Goal: Transaction & Acquisition: Register for event/course

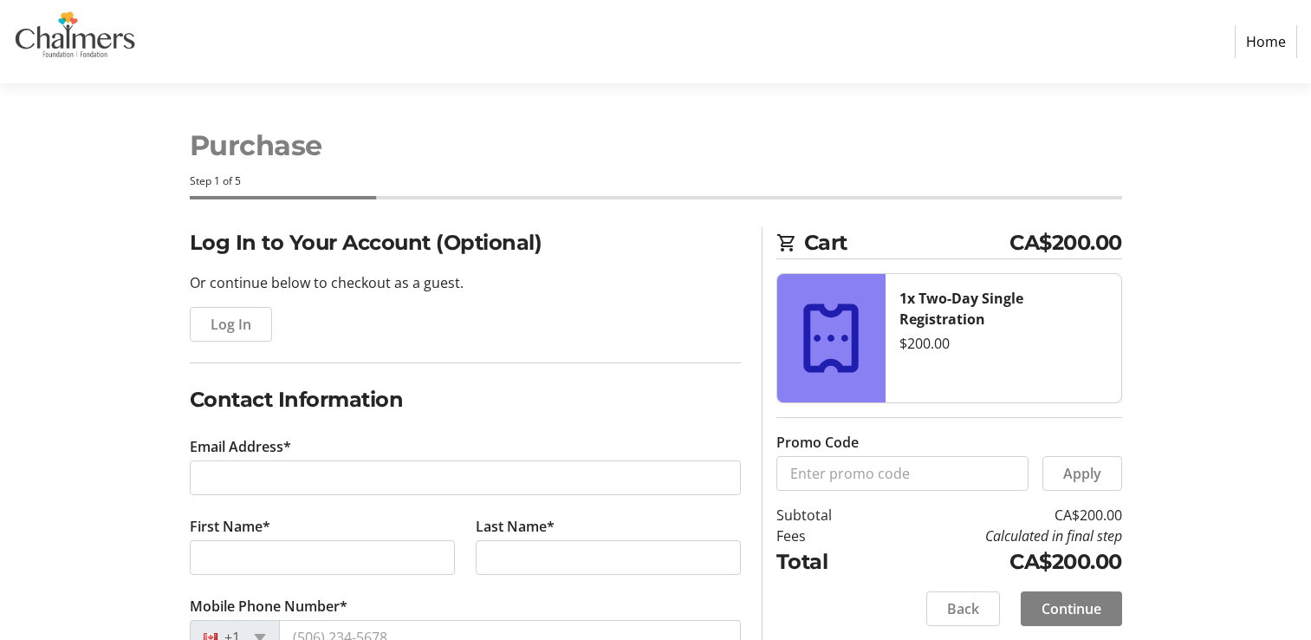
select select "CA"
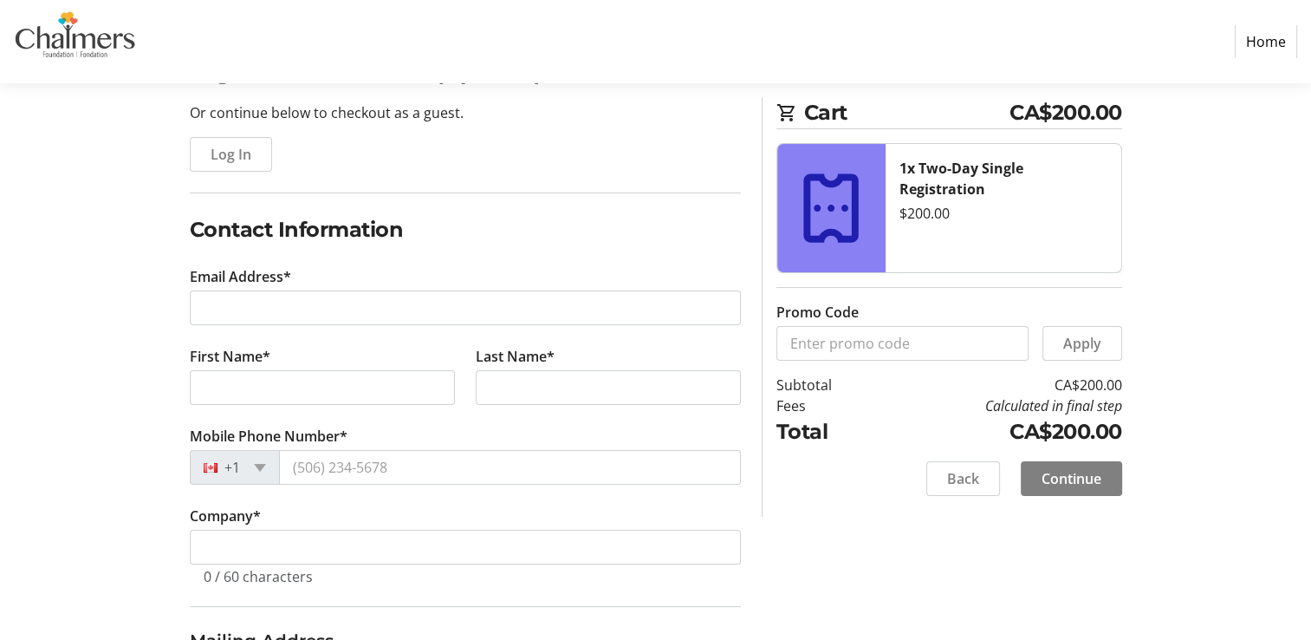
scroll to position [179, 0]
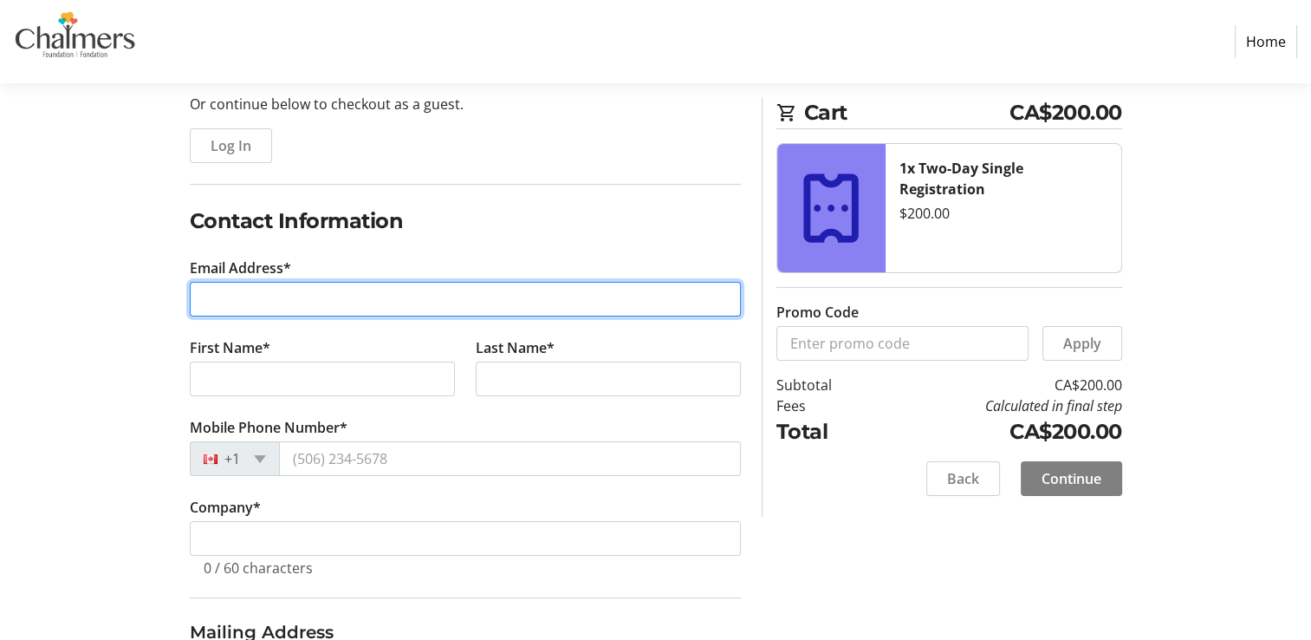
click at [285, 290] on input "Email Address*" at bounding box center [465, 299] width 551 height 35
type input "[EMAIL_ADDRESS][DOMAIN_NAME]"
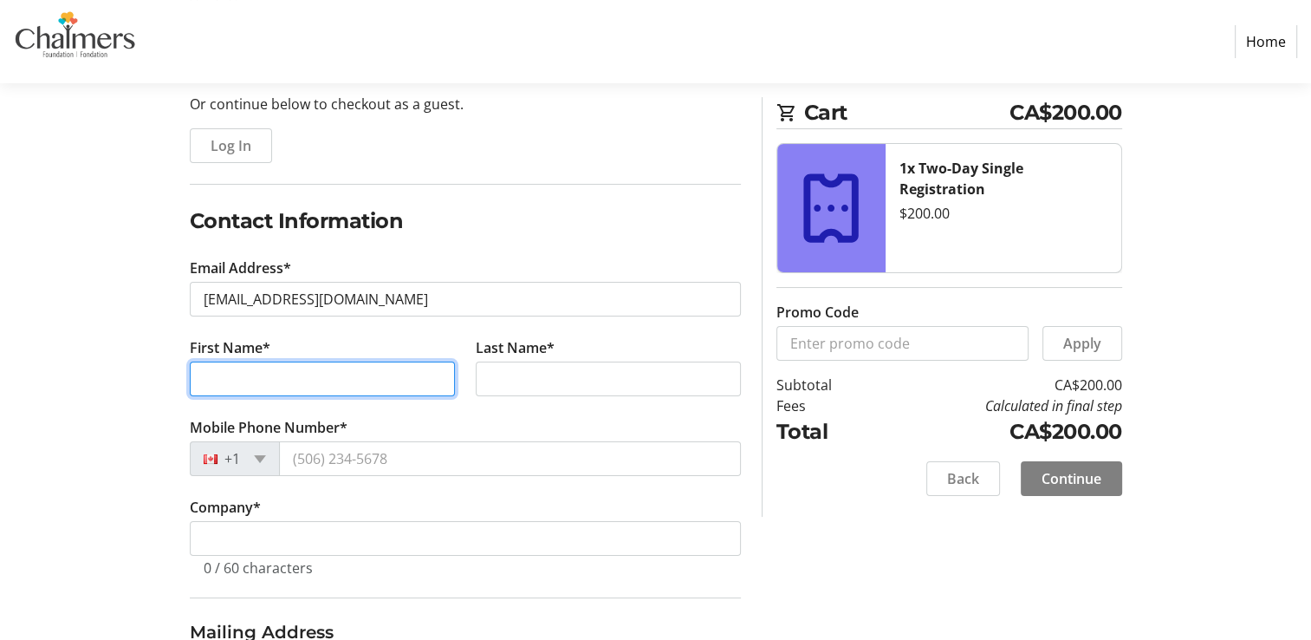
type input "Lacey"
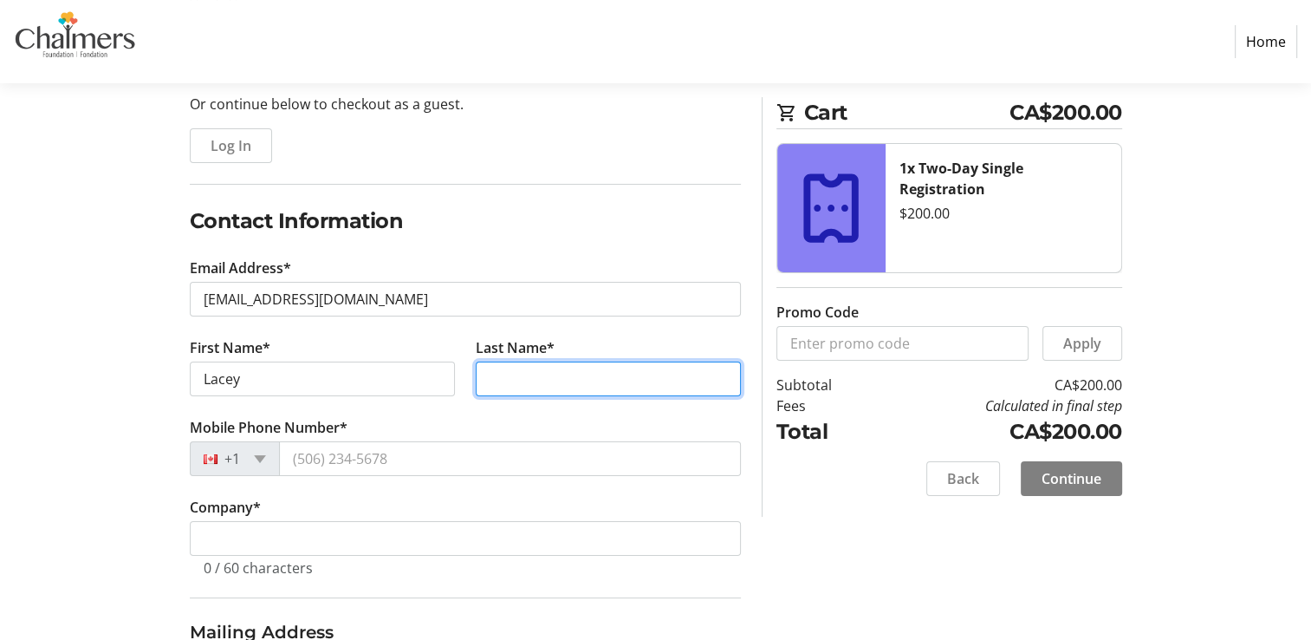
type input "King"
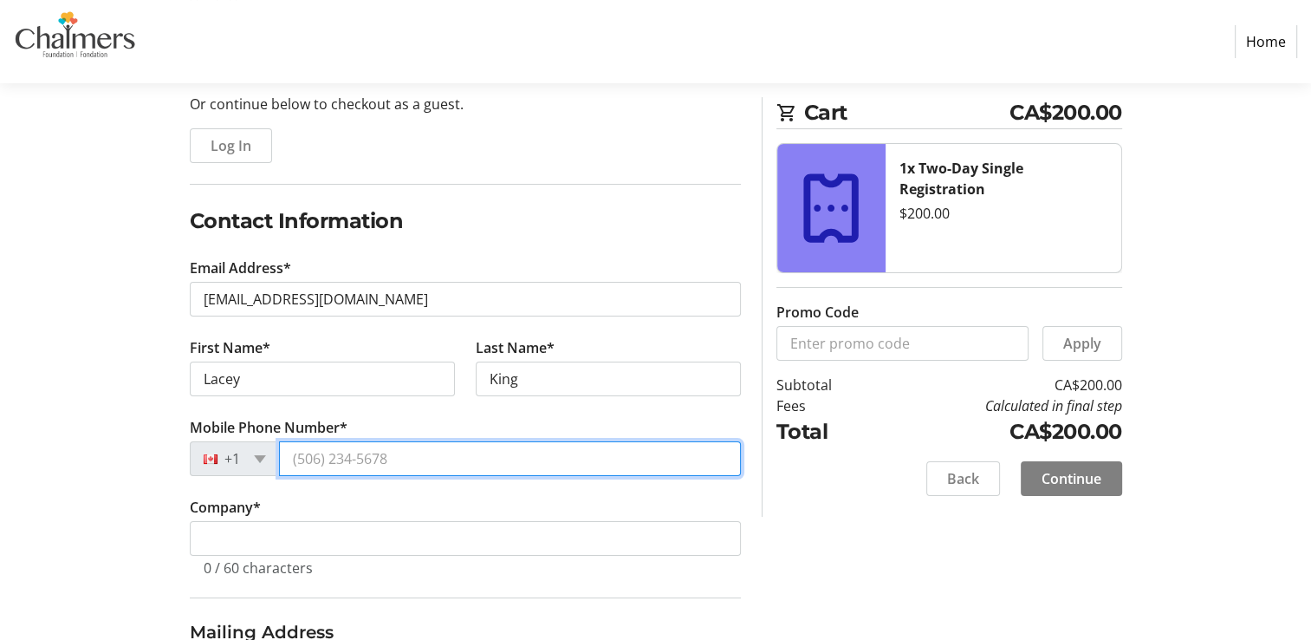
type input "[PHONE_NUMBER]"
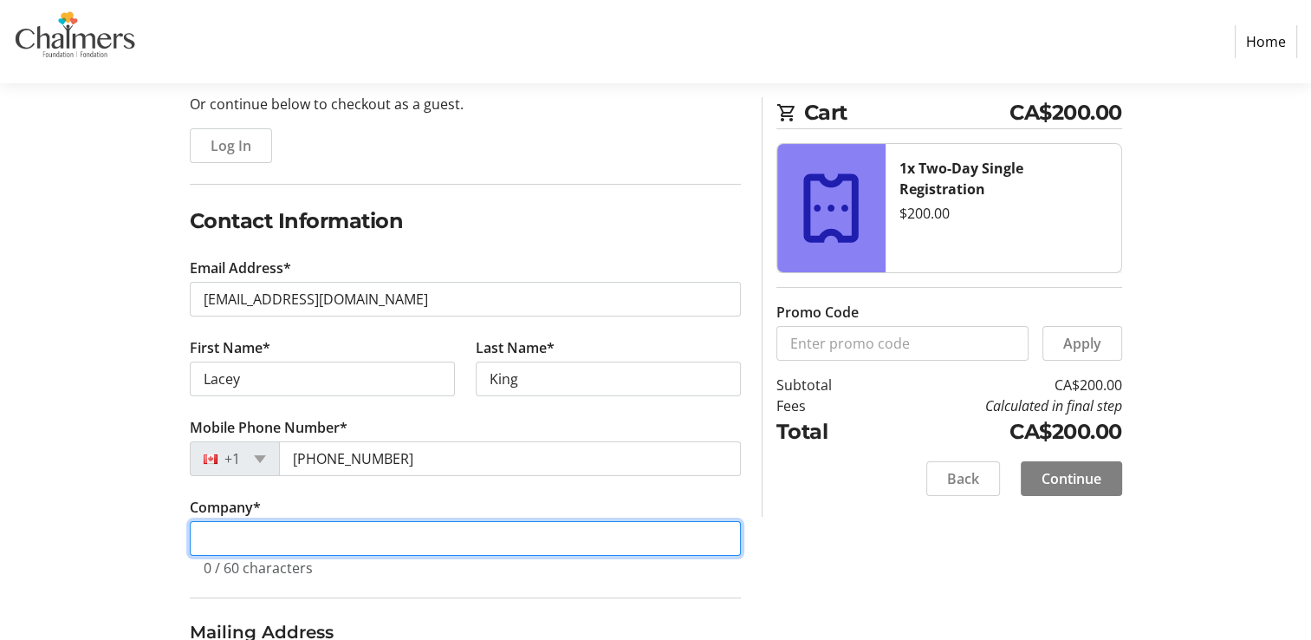
type input "[GEOGRAPHIC_DATA]"
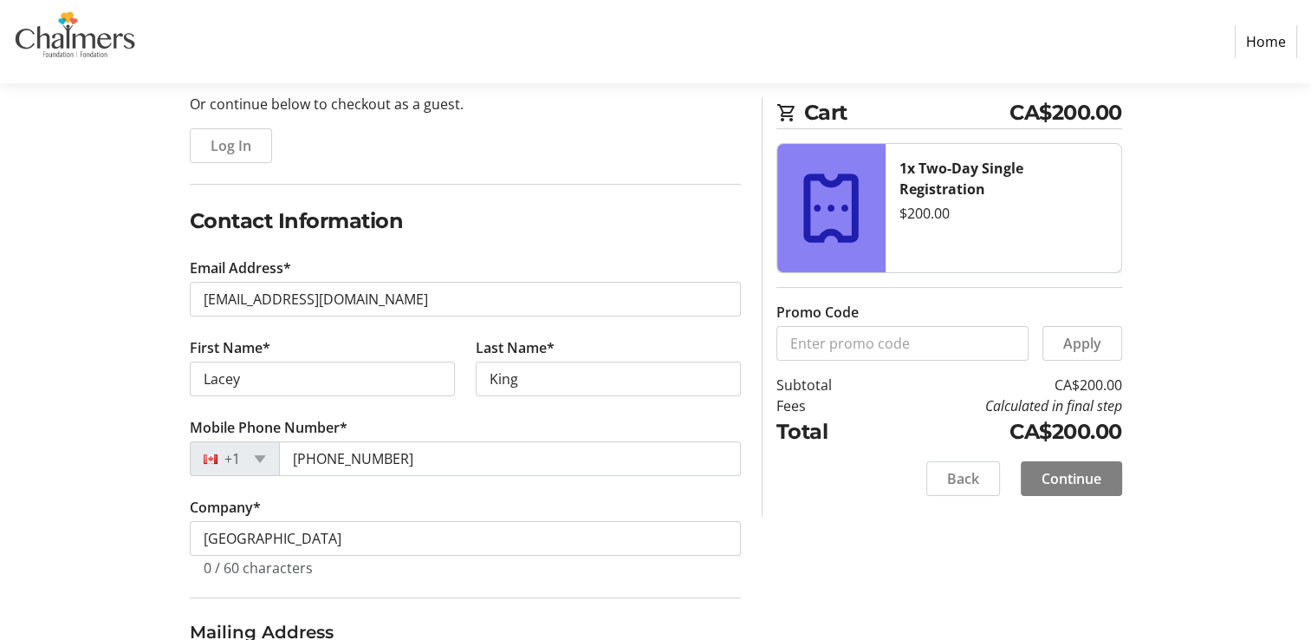
type input "[STREET_ADDRESS][PERSON_NAME]"
type input "Oromocto, [GEOGRAPHIC_DATA]"
type input "Oromocto First Nation"
select select "NB"
type input "E2V2W7"
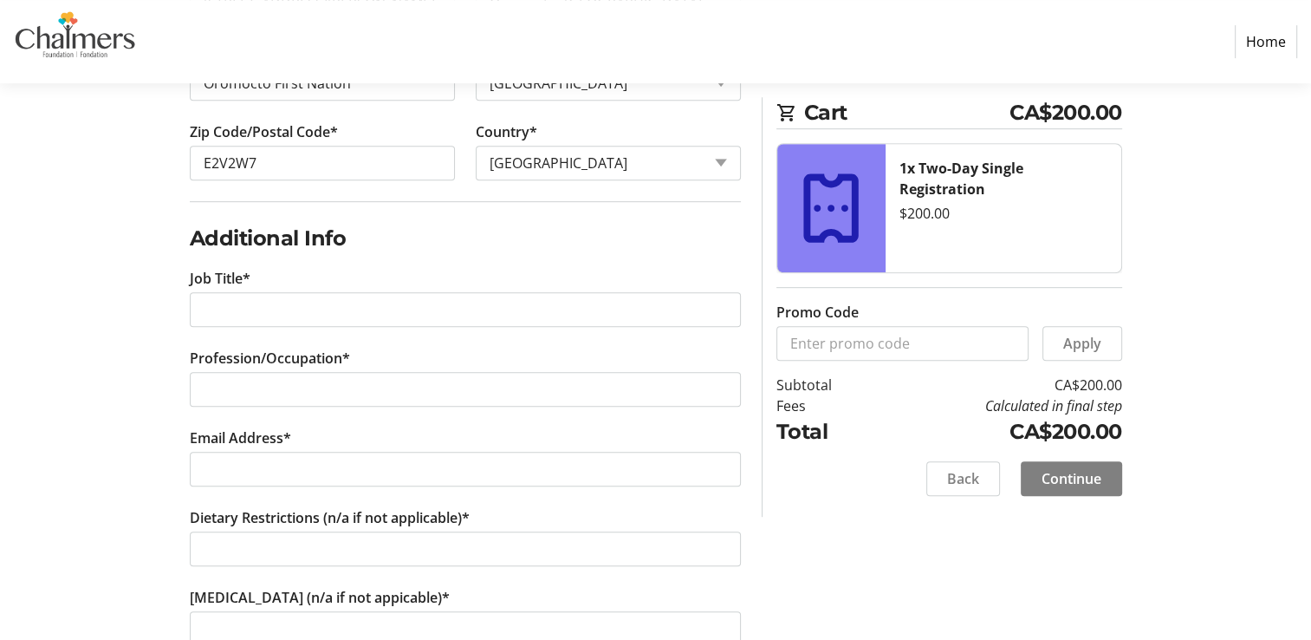
scroll to position [922, 0]
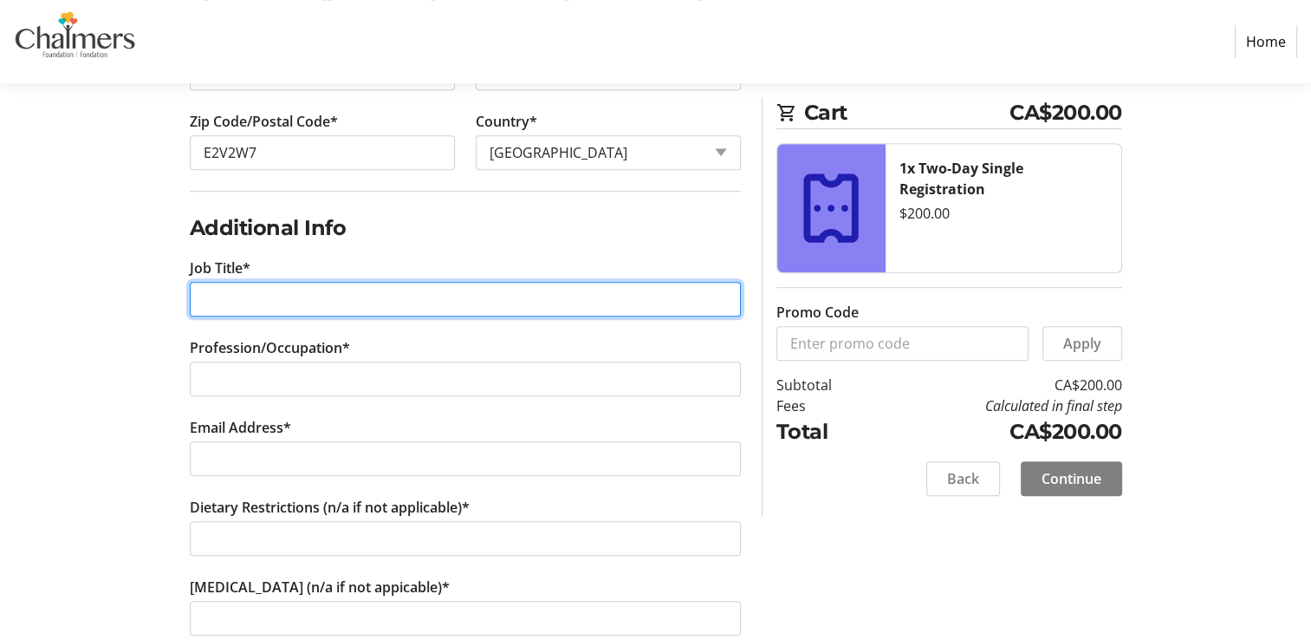
click at [338, 294] on input "Job Title*" at bounding box center [465, 299] width 551 height 35
type input "Nurse Practitioner"
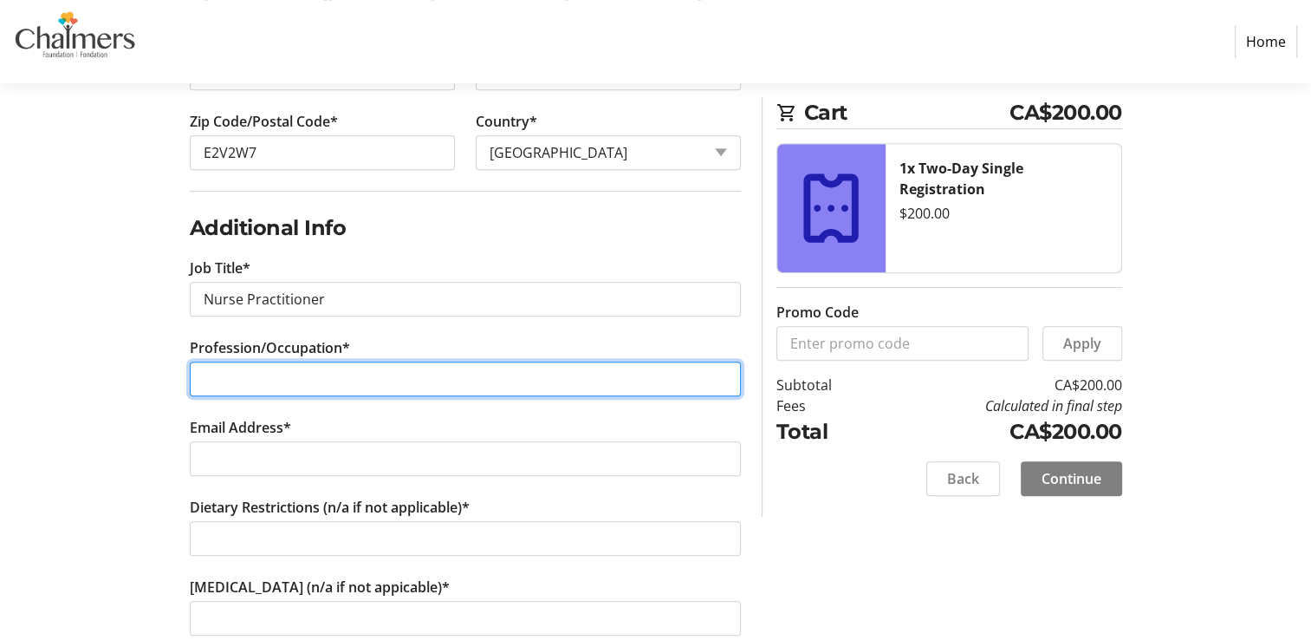
click at [281, 378] on input "Profession/Occupation*" at bounding box center [465, 378] width 551 height 35
type input "Primary Care Provider"
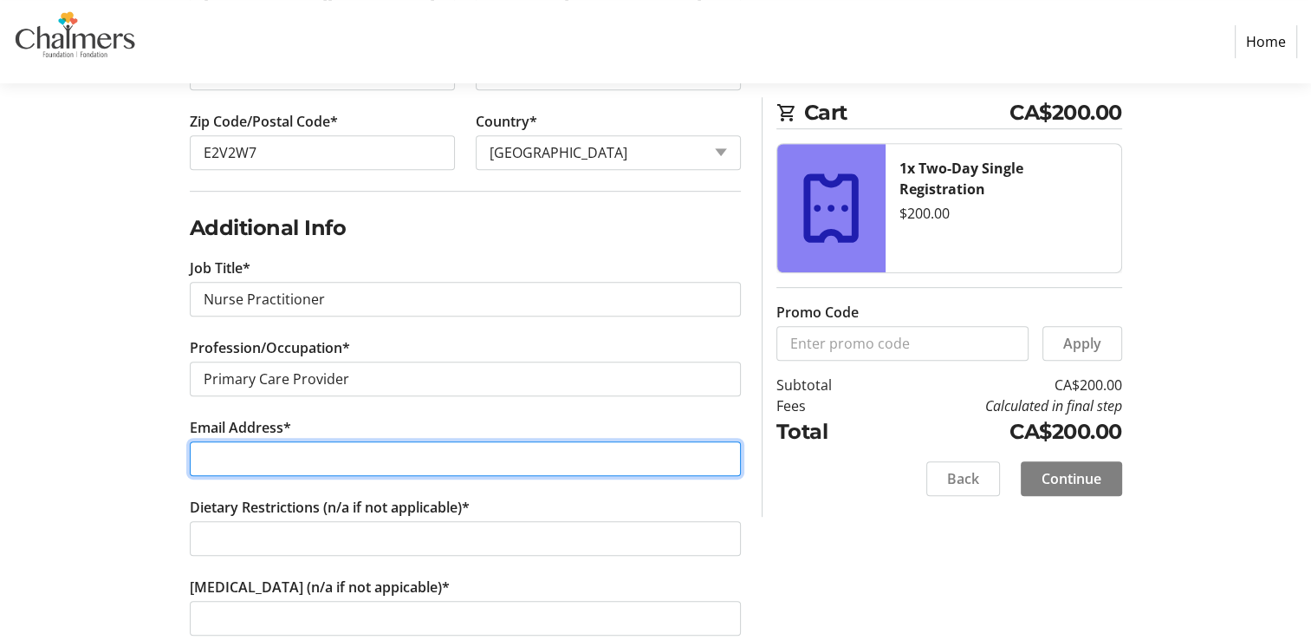
click at [258, 451] on input "Email Address*" at bounding box center [465, 458] width 551 height 35
type input "[EMAIL_ADDRESS][DOMAIN_NAME]"
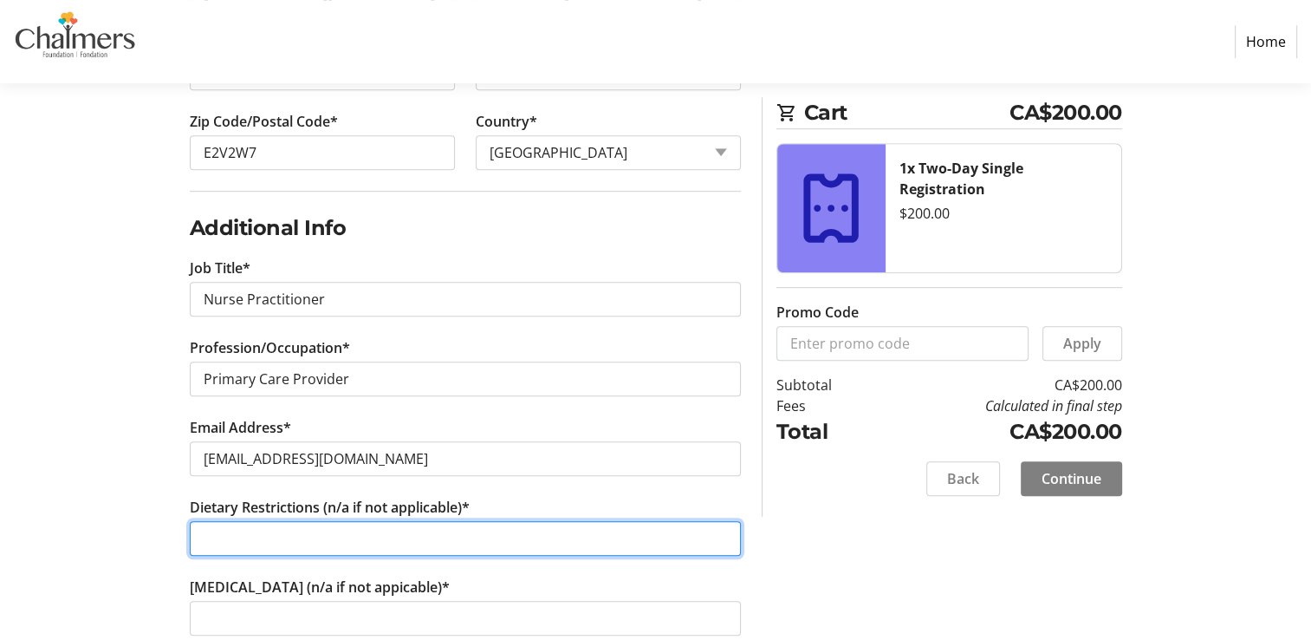
click at [262, 525] on input "Dietary Restrictions (n/a if not applicable)*" at bounding box center [465, 538] width 551 height 35
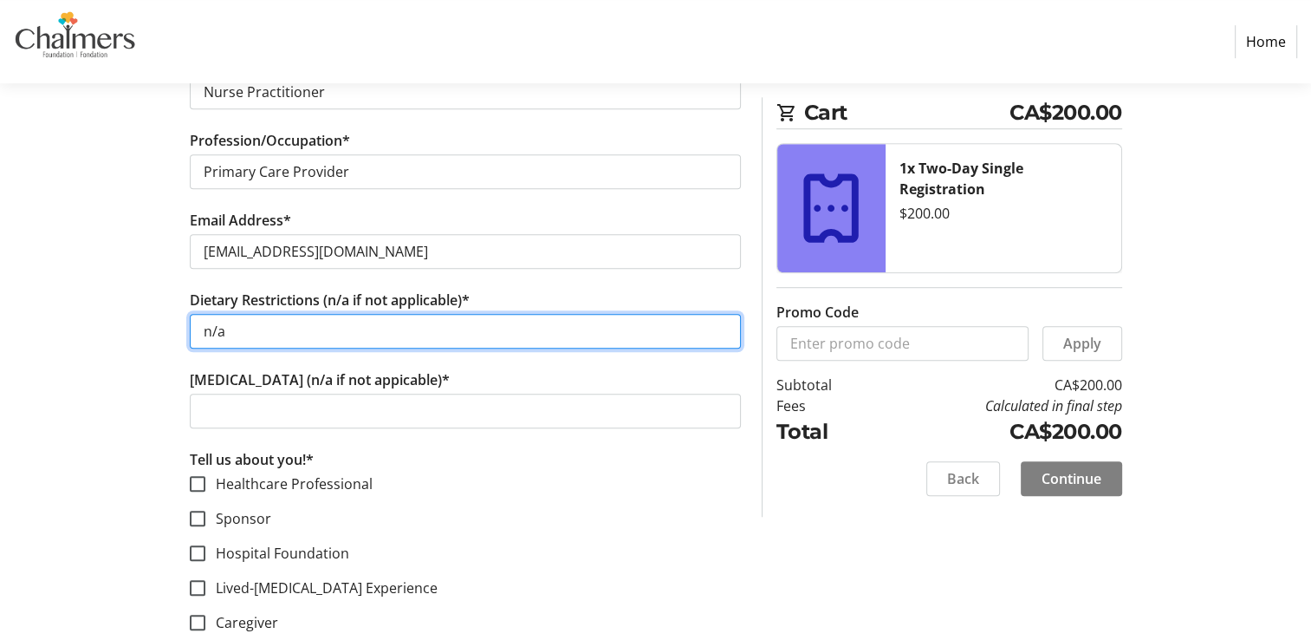
scroll to position [1178, 0]
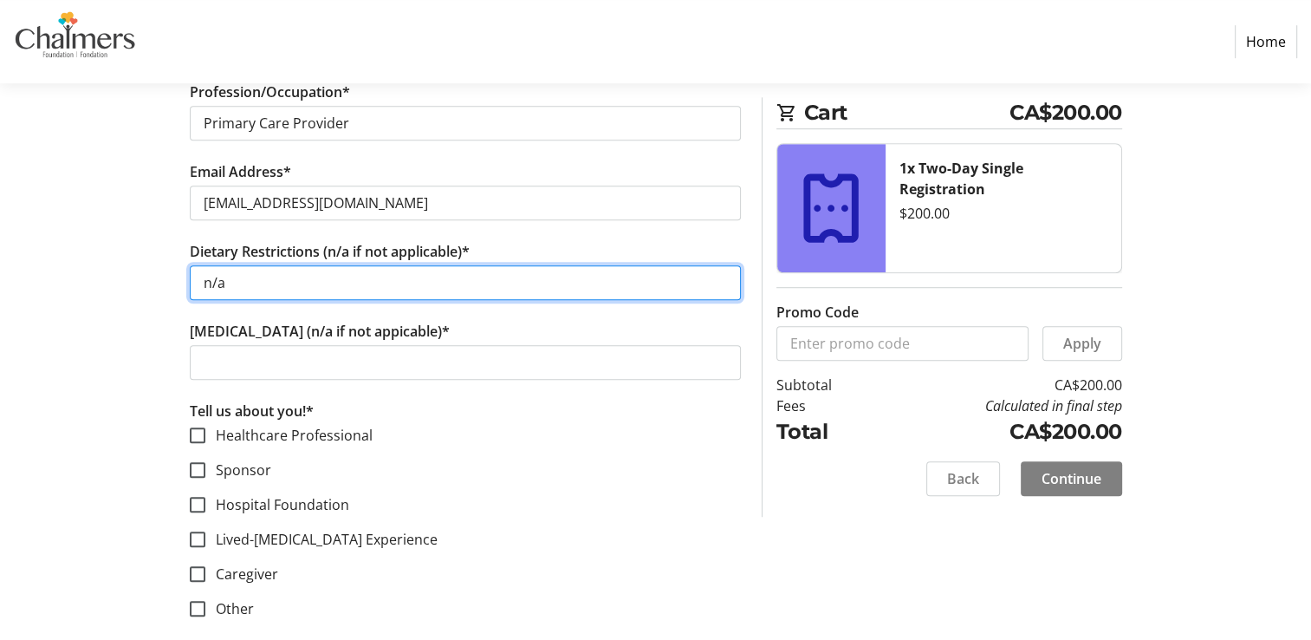
type input "n/a"
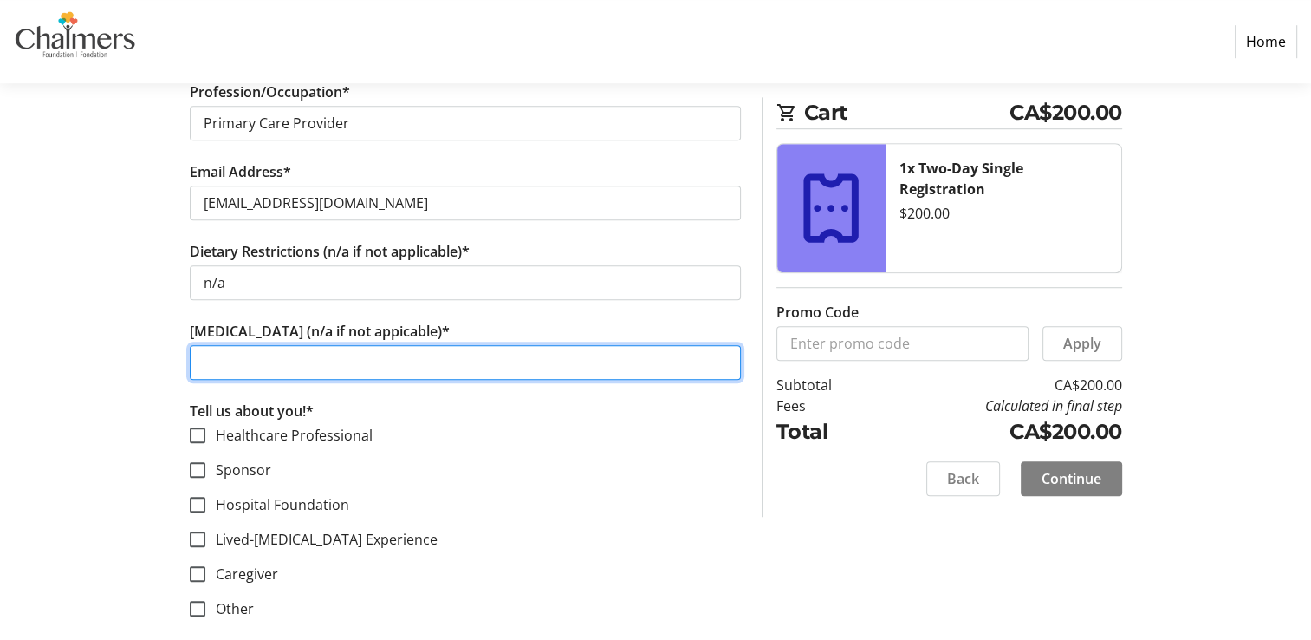
click at [381, 359] on input "[MEDICAL_DATA] (n/a if not appicable)*" at bounding box center [465, 362] width 551 height 35
type input "n/a"
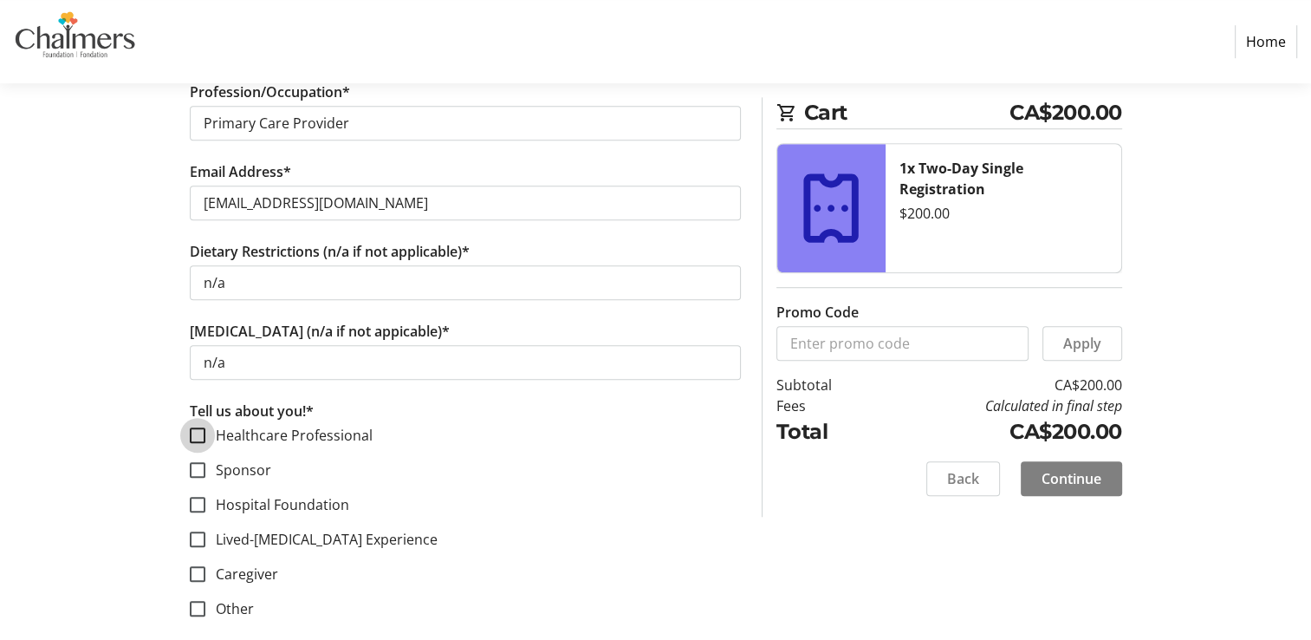
click at [200, 427] on input "Healthcare Professional" at bounding box center [198, 435] width 16 height 16
checkbox input "true"
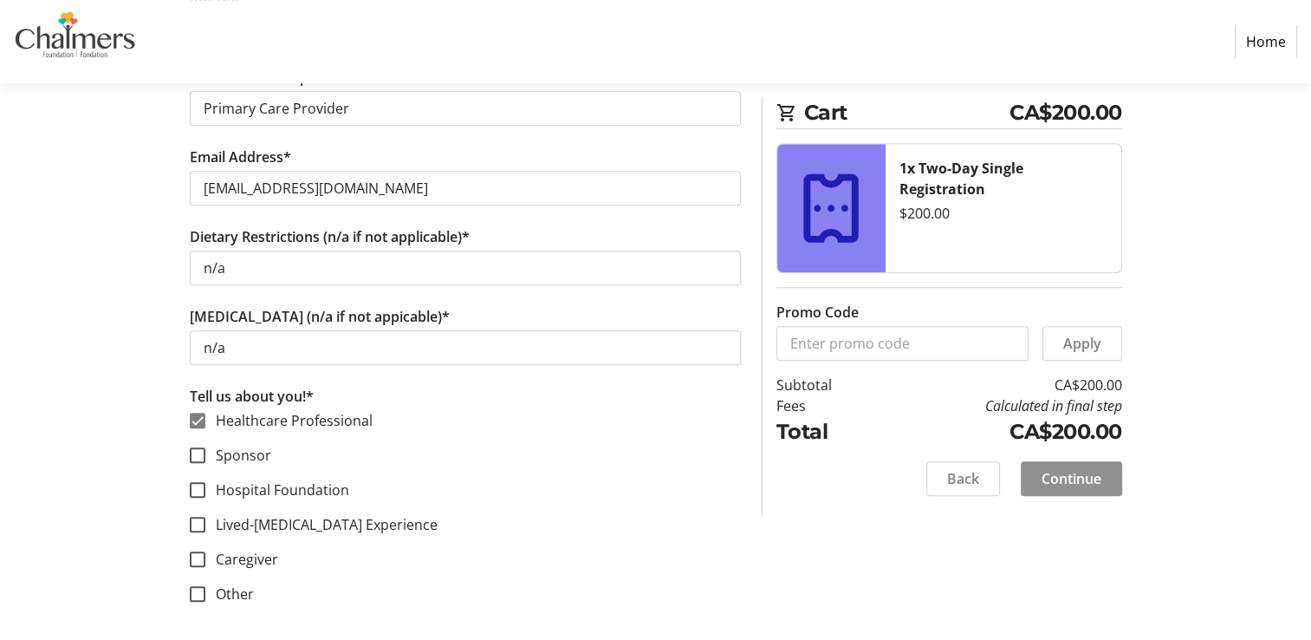
click at [1075, 486] on span "Continue" at bounding box center [1072, 478] width 60 height 21
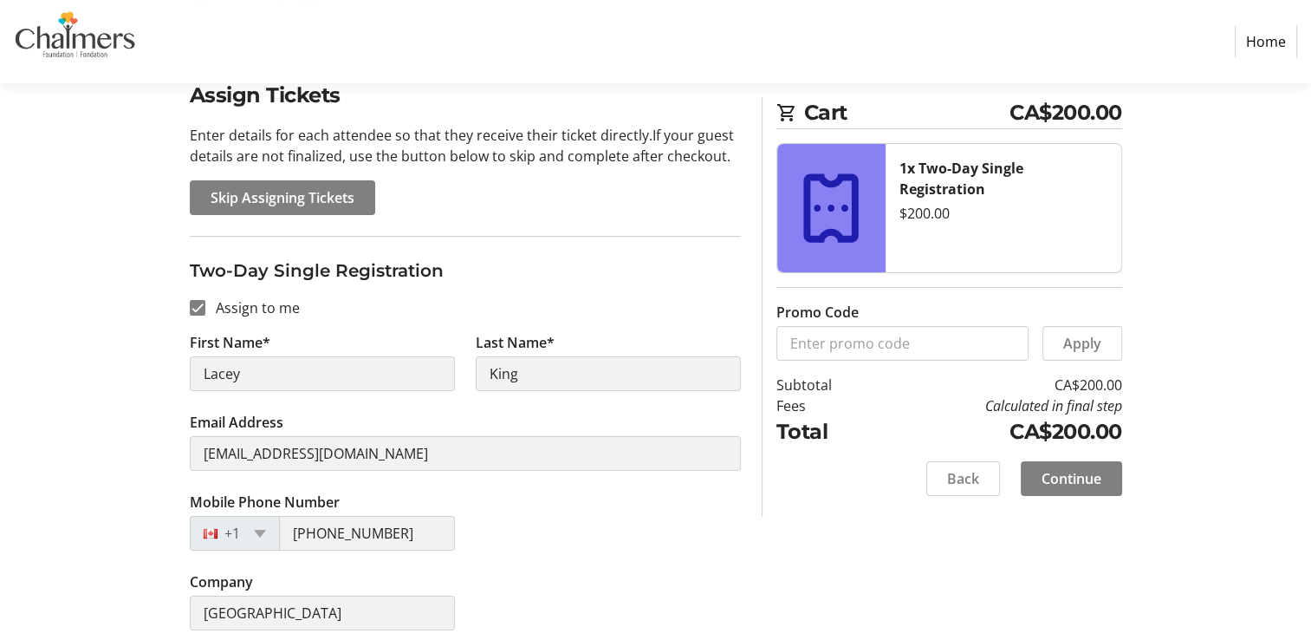
scroll to position [157, 0]
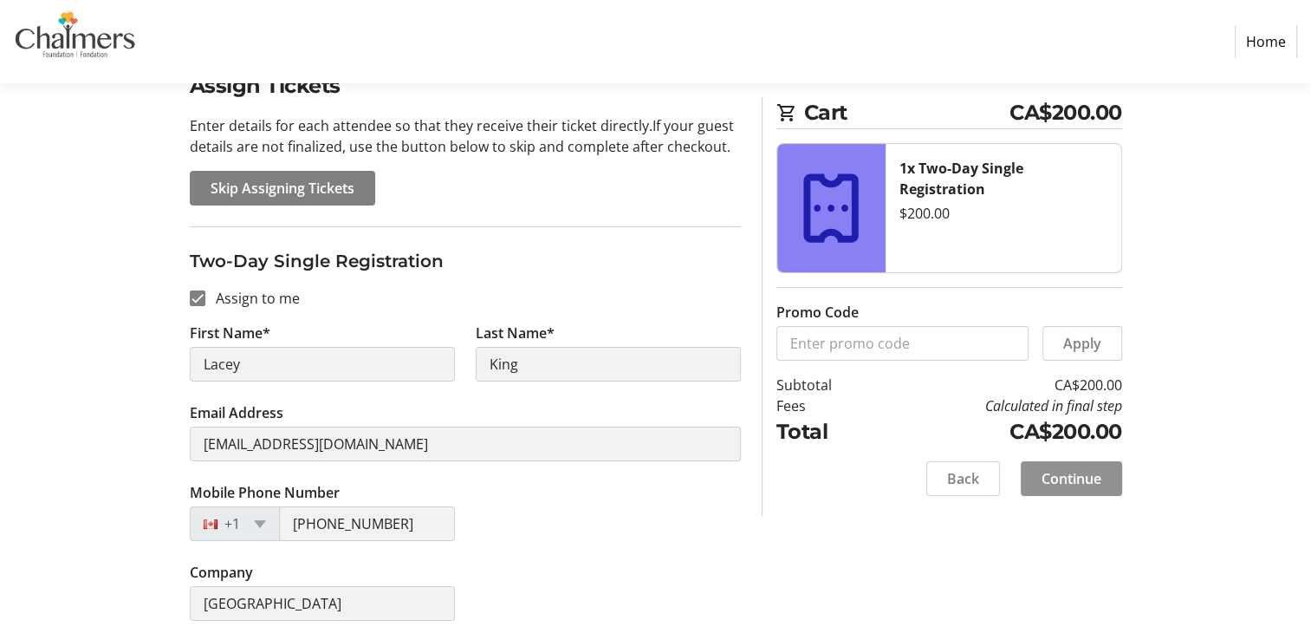
click at [1081, 470] on span "Continue" at bounding box center [1072, 478] width 60 height 21
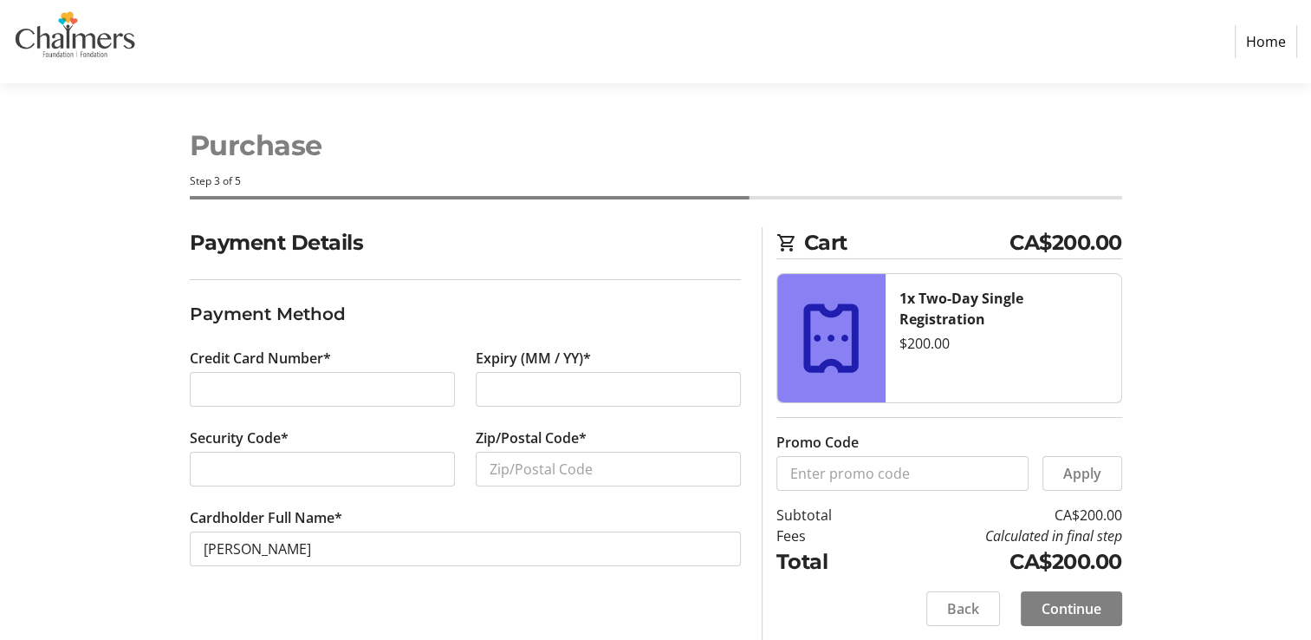
scroll to position [5, 0]
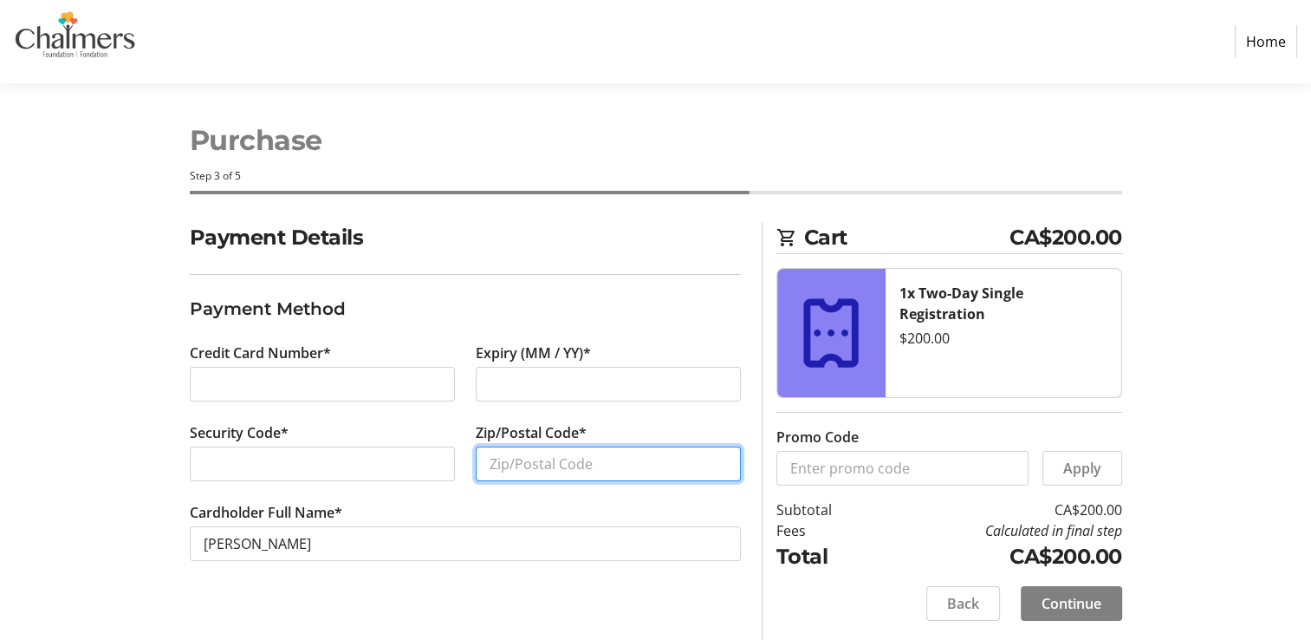
click at [532, 459] on input "Zip/Postal Code*" at bounding box center [608, 463] width 265 height 35
type input "e3e1y4"
click at [1060, 603] on span "Continue" at bounding box center [1072, 603] width 60 height 21
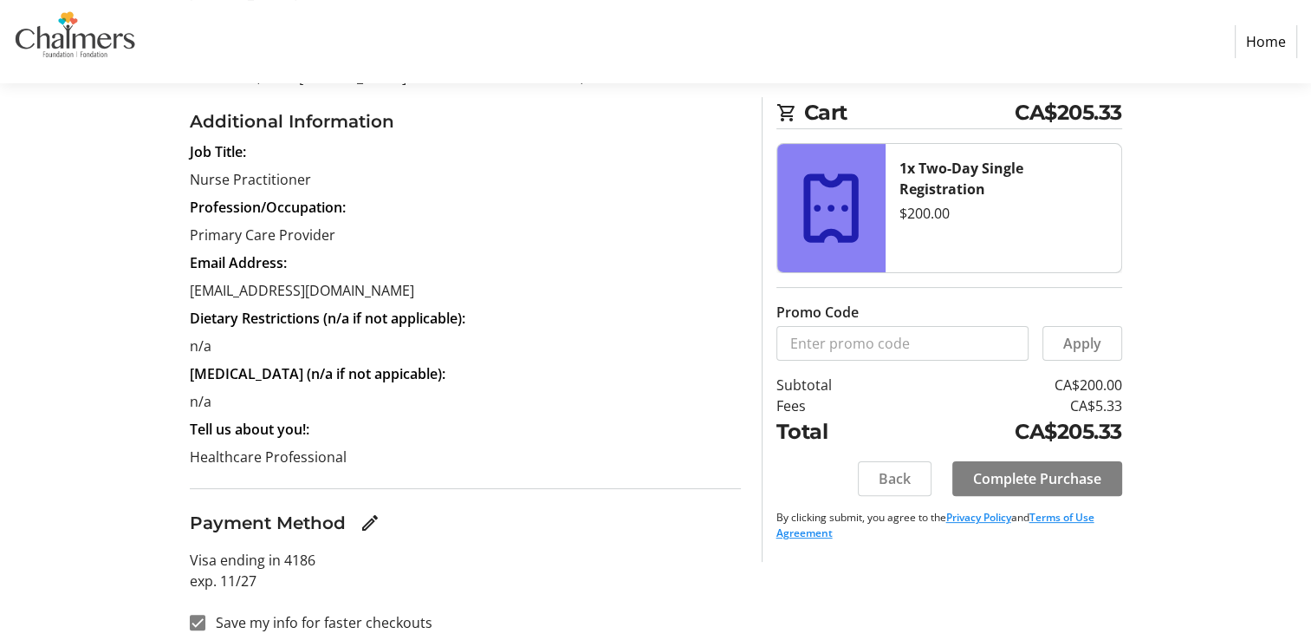
scroll to position [363, 0]
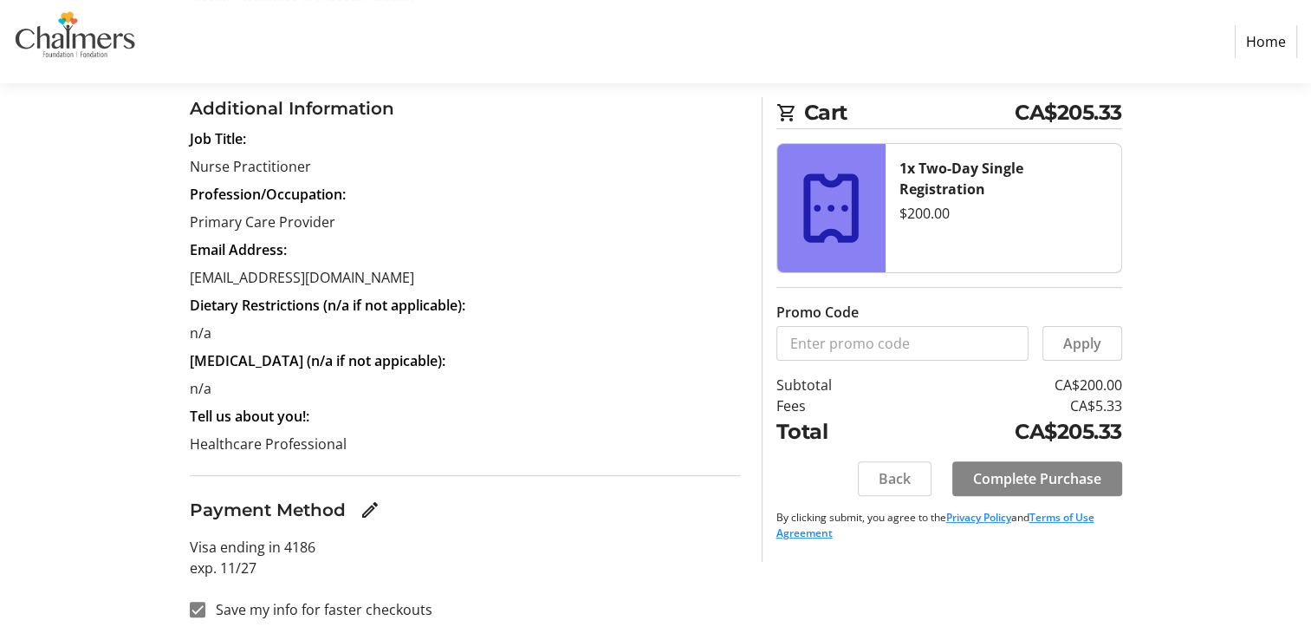
click at [1010, 473] on span "Complete Purchase" at bounding box center [1037, 478] width 128 height 21
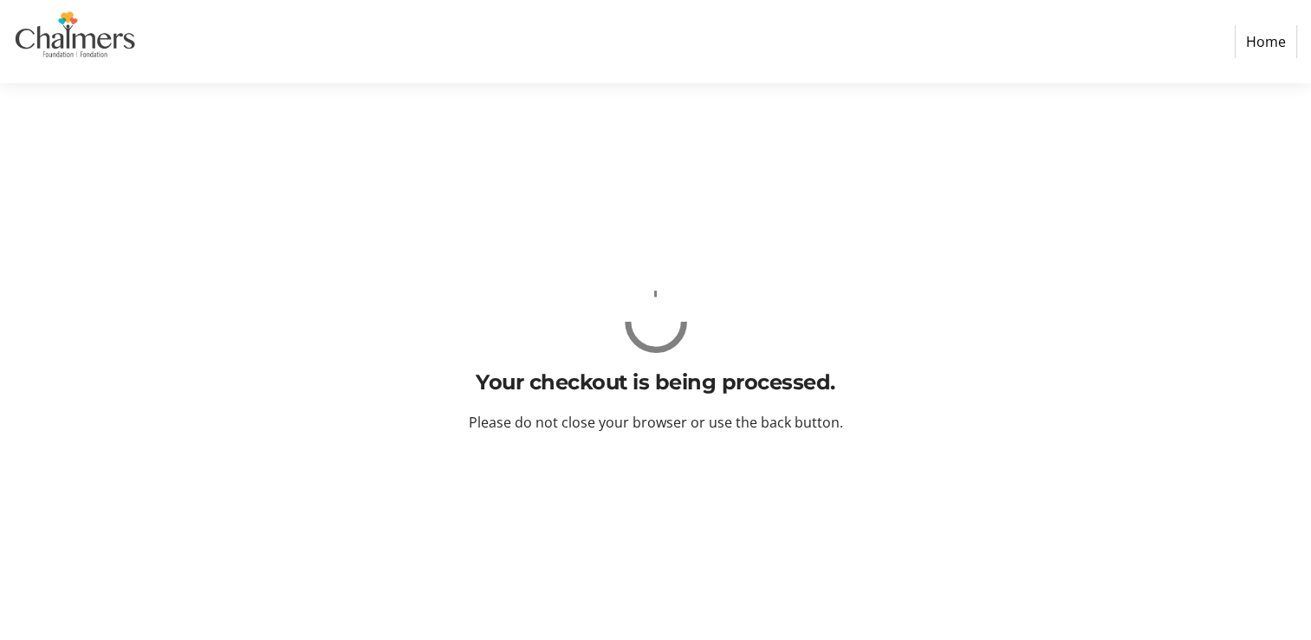
scroll to position [0, 0]
